Goal: Task Accomplishment & Management: Manage account settings

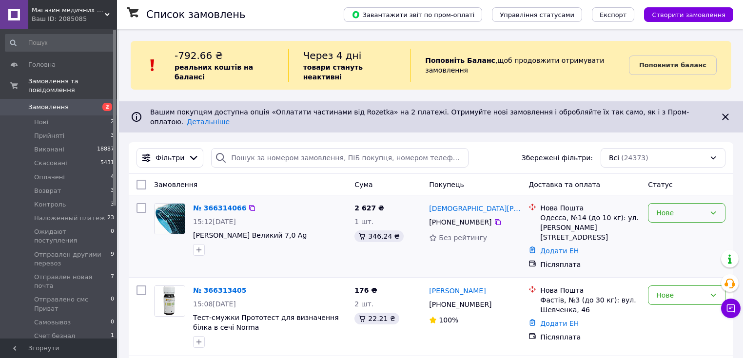
click at [663, 208] on div "Нове" at bounding box center [680, 213] width 49 height 11
click at [668, 216] on li "Прийнято" at bounding box center [686, 217] width 77 height 18
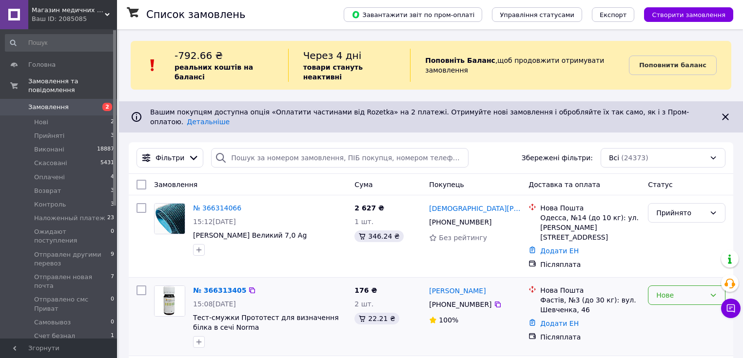
click at [665, 290] on div "Нове" at bounding box center [680, 295] width 49 height 11
click at [664, 181] on li "Прийнято" at bounding box center [686, 182] width 77 height 18
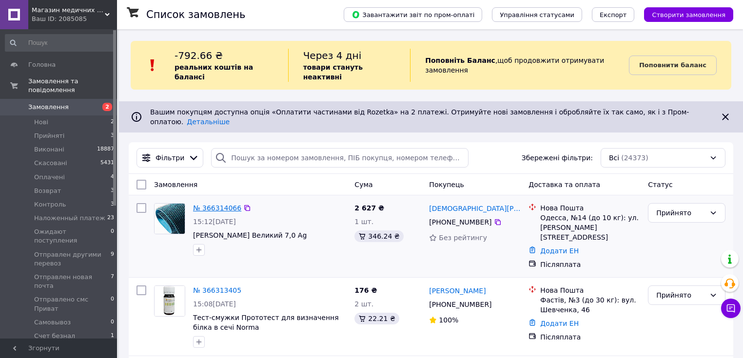
click at [212, 204] on link "№ 366314066" at bounding box center [217, 208] width 48 height 8
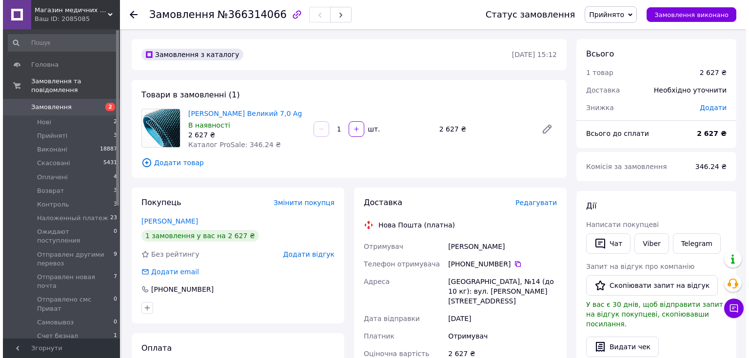
scroll to position [78, 0]
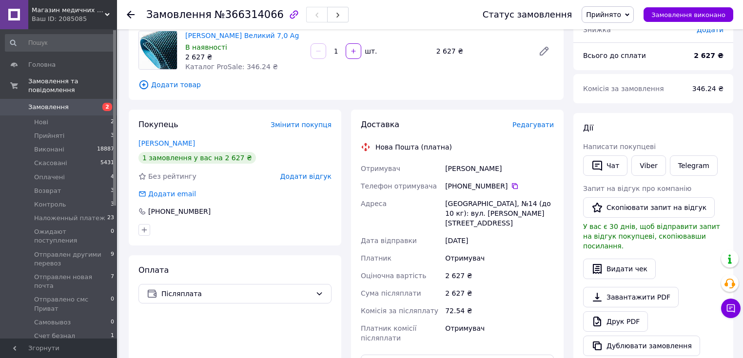
click at [538, 123] on span "Редагувати" at bounding box center [532, 125] width 41 height 8
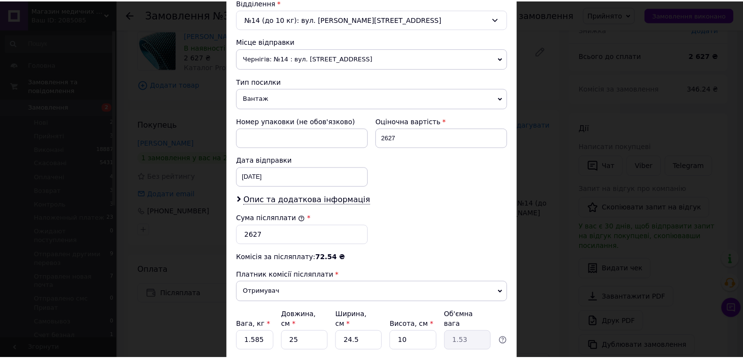
scroll to position [382, 0]
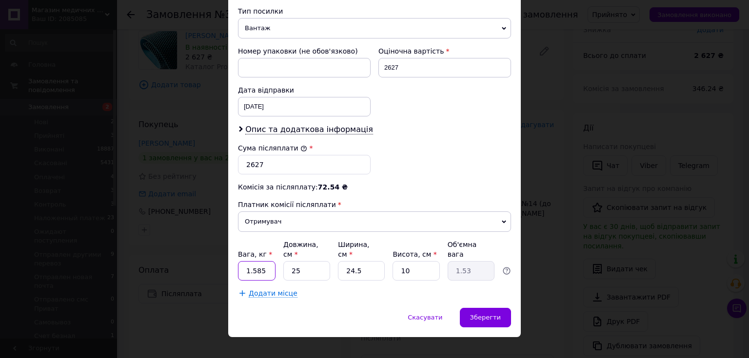
click at [267, 261] on input "1.585" at bounding box center [257, 270] width 38 height 19
type input "1"
click at [360, 261] on input "24.5" at bounding box center [361, 270] width 47 height 19
type input "24."
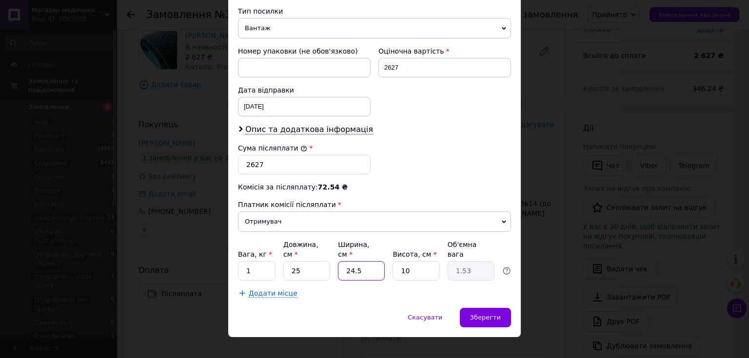
type input "1.5"
type input "2"
type input "0.13"
type input "20"
type input "1.25"
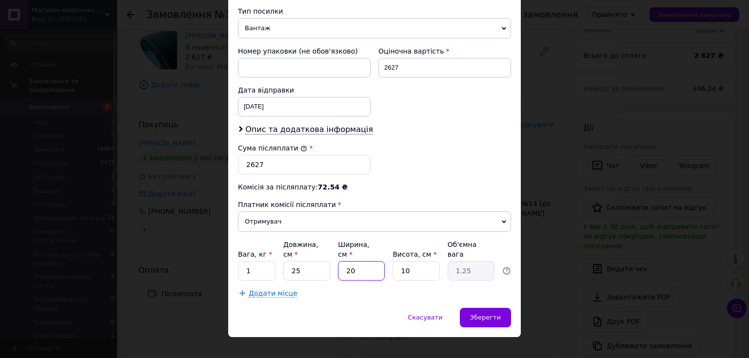
type input "20"
click at [411, 261] on input "10" at bounding box center [415, 270] width 47 height 19
drag, startPoint x: 303, startPoint y: 255, endPoint x: 303, endPoint y: 262, distance: 6.8
click at [303, 261] on input "25" at bounding box center [306, 270] width 47 height 19
click at [487, 314] on span "Зберегти" at bounding box center [485, 317] width 31 height 7
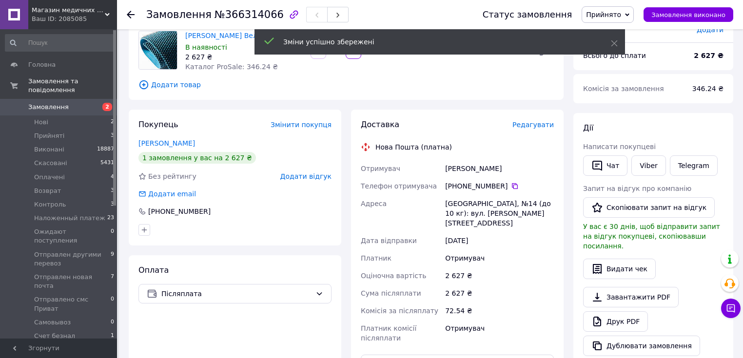
scroll to position [195, 0]
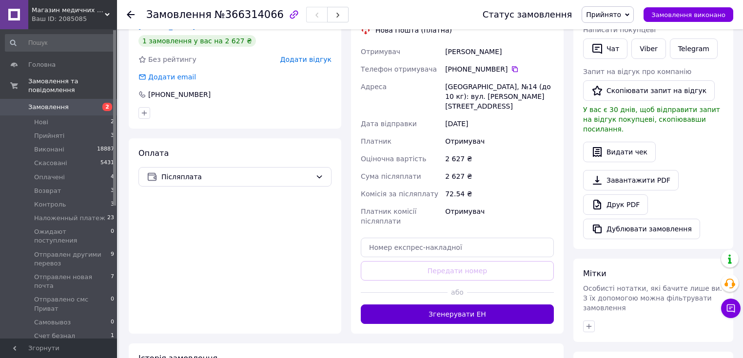
click at [454, 305] on button "Згенерувати ЕН" at bounding box center [457, 314] width 193 height 19
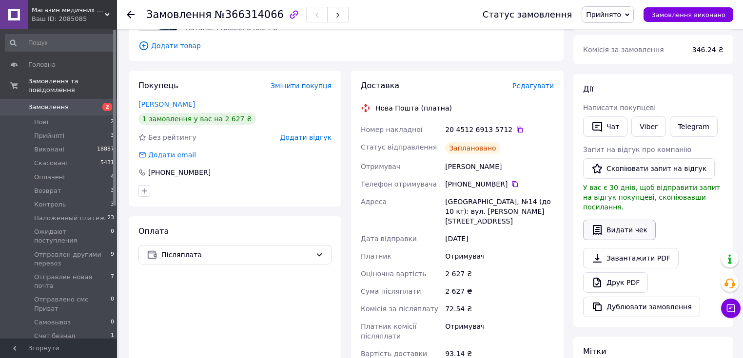
scroll to position [156, 0]
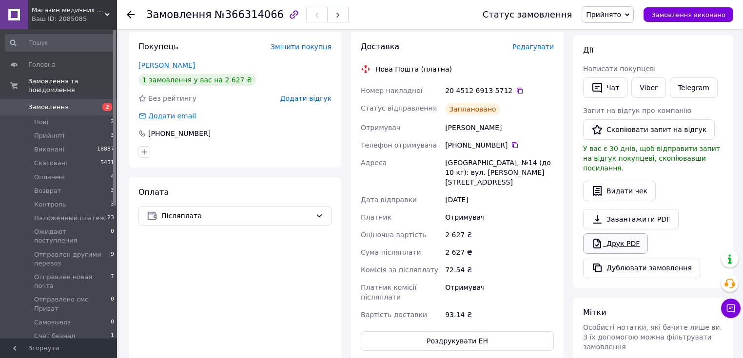
click at [626, 233] on link "Друк PDF" at bounding box center [615, 243] width 65 height 20
click at [89, 116] on li "Нові 2" at bounding box center [60, 123] width 120 height 14
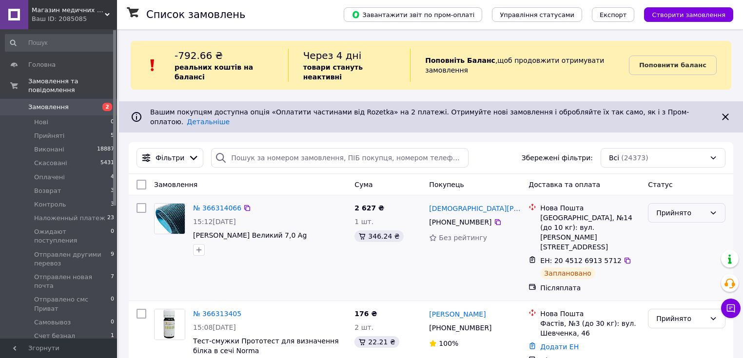
click at [671, 208] on div "Прийнято" at bounding box center [680, 213] width 49 height 11
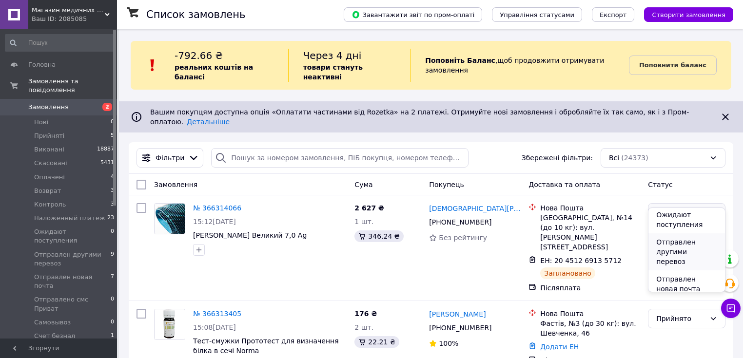
scroll to position [78, 0]
click at [686, 228] on li "Наложенный платеж" at bounding box center [686, 231] width 77 height 27
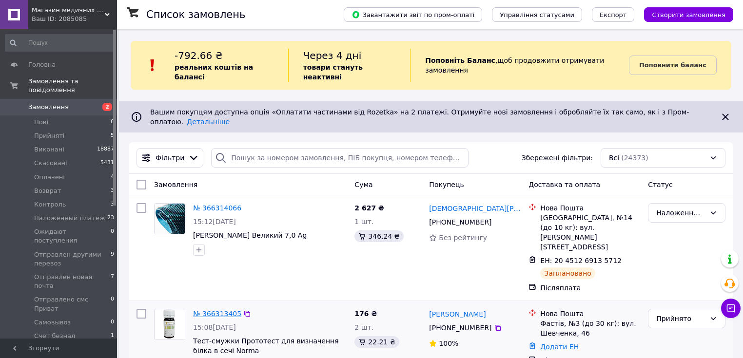
click at [220, 310] on link "№ 366313405" at bounding box center [217, 314] width 48 height 8
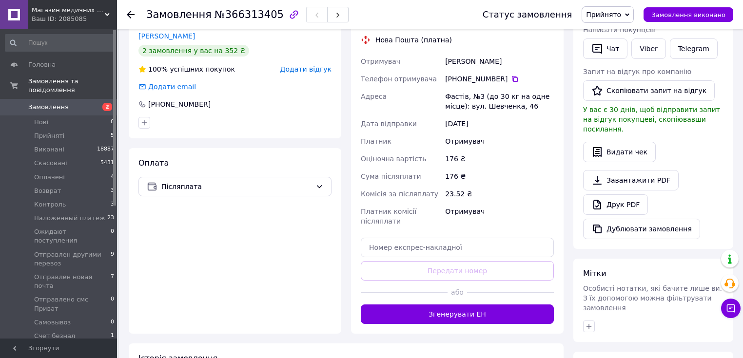
scroll to position [234, 0]
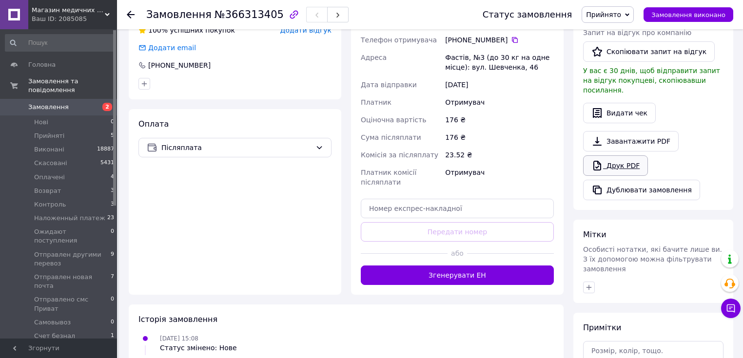
click at [620, 155] on link "Друк PDF" at bounding box center [615, 165] width 65 height 20
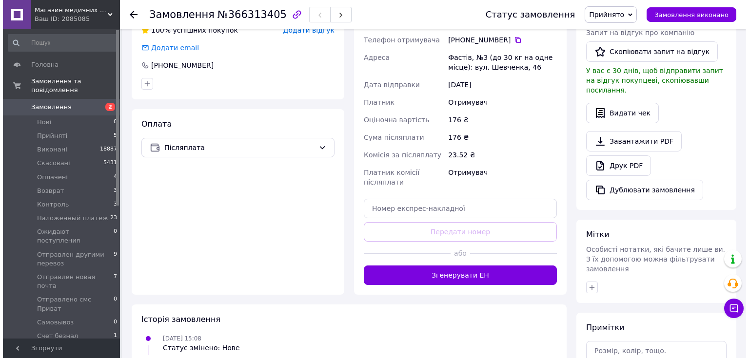
scroll to position [117, 0]
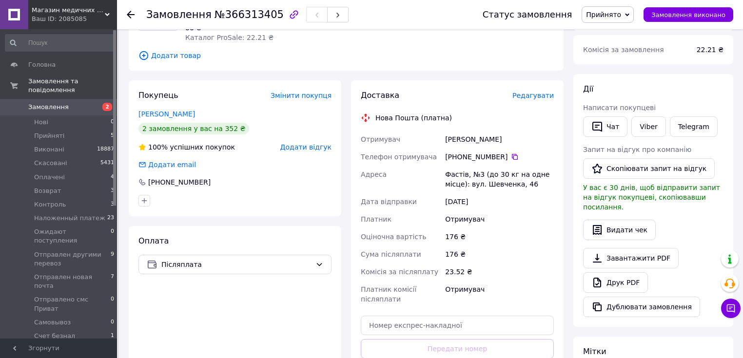
click at [536, 97] on span "Редагувати" at bounding box center [532, 96] width 41 height 8
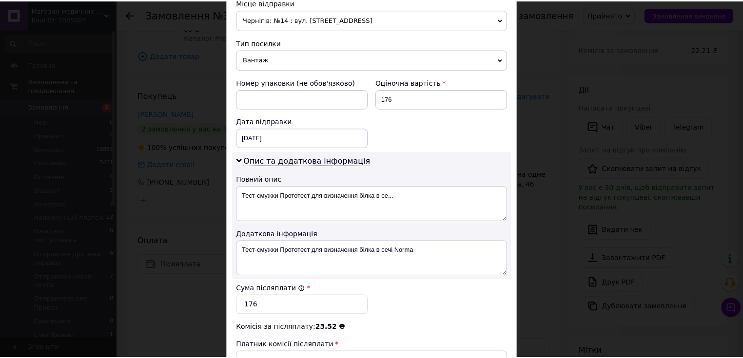
scroll to position [491, 0]
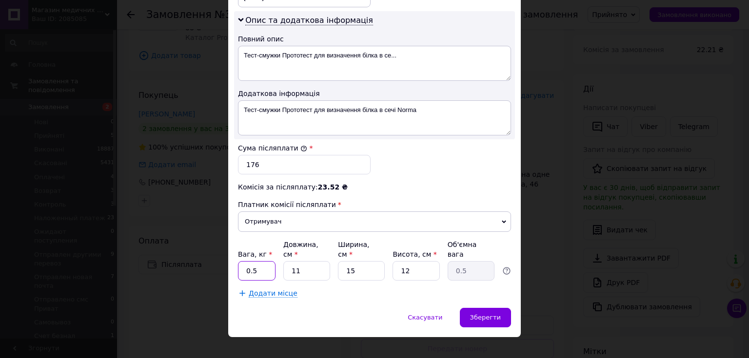
click at [265, 263] on input "0.5" at bounding box center [257, 270] width 38 height 19
type input "0"
type input "1"
click at [306, 261] on input "11" at bounding box center [306, 270] width 47 height 19
type input "1"
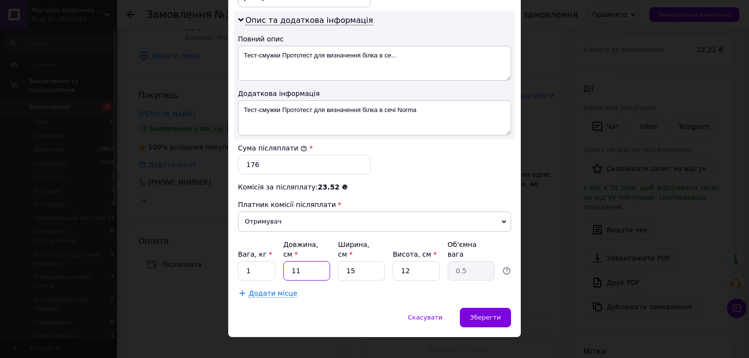
type input "0.1"
type input "2"
type input "0.1"
type input "20"
type input "0.9"
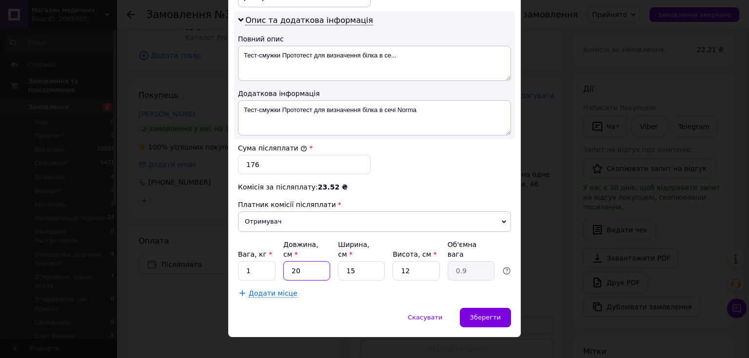
type input "20"
click at [366, 261] on input "15" at bounding box center [361, 270] width 47 height 19
type input "1"
type input "0.1"
type input "2"
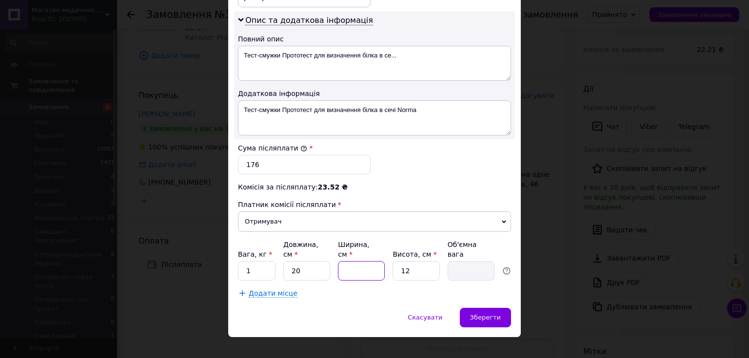
type input "0.12"
type input "20"
type input "1.2"
type input "20"
click at [417, 261] on input "12" at bounding box center [415, 270] width 47 height 19
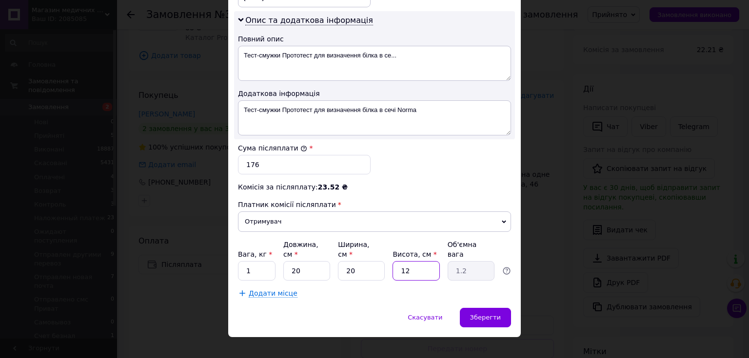
type input "1"
type input "0.1"
type input "1"
type input "0.1"
type input "10"
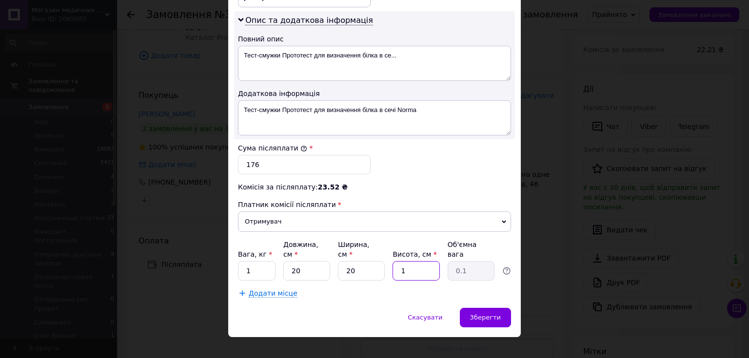
type input "1"
type input "10"
click at [492, 314] on span "Зберегти" at bounding box center [485, 317] width 31 height 7
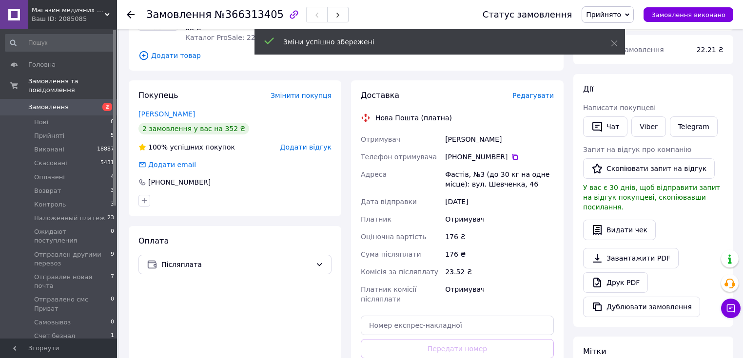
scroll to position [234, 0]
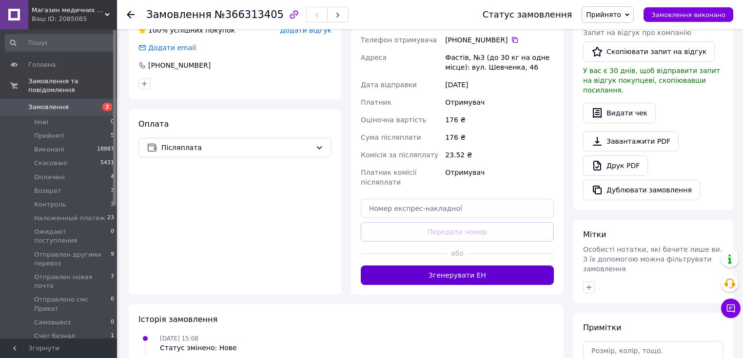
click at [457, 276] on button "Згенерувати ЕН" at bounding box center [457, 275] width 193 height 19
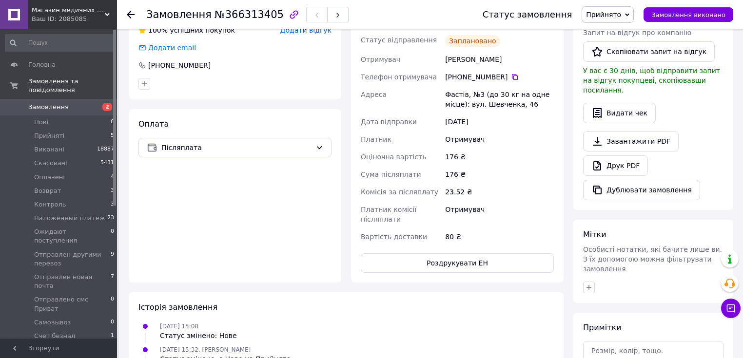
scroll to position [117, 0]
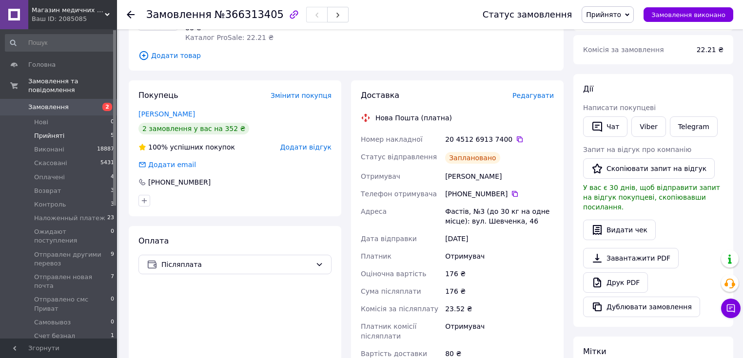
click at [98, 129] on li "Прийняті 5" at bounding box center [60, 136] width 120 height 14
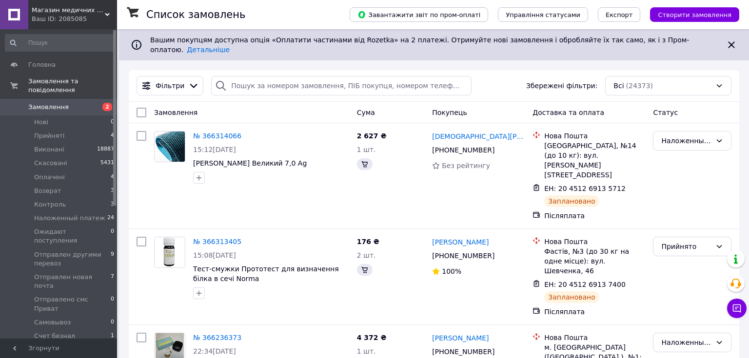
click at [77, 129] on li "Прийняті 4" at bounding box center [60, 136] width 120 height 14
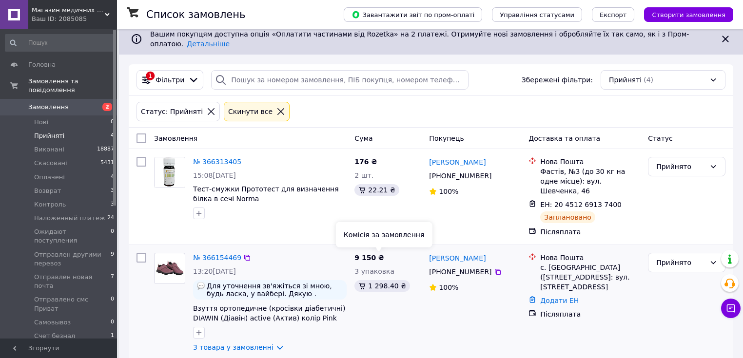
scroll to position [117, 0]
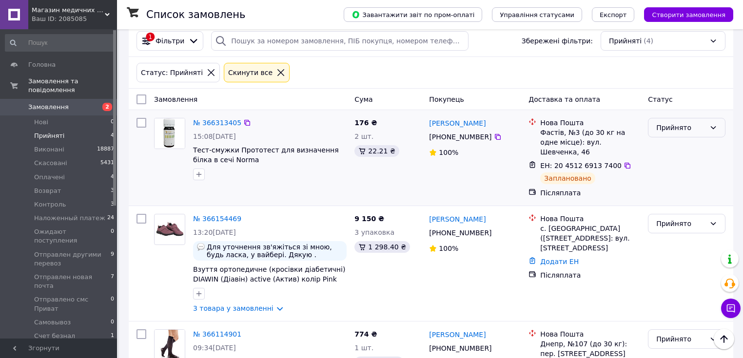
click at [678, 122] on div "Прийнято" at bounding box center [680, 127] width 49 height 11
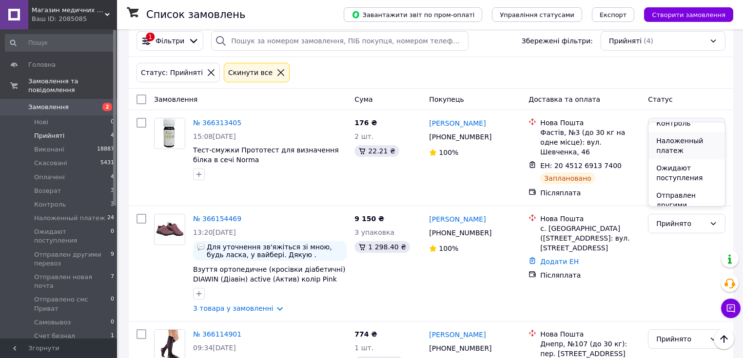
click at [677, 146] on li "Наложенный платеж" at bounding box center [686, 145] width 77 height 27
